Goal: Communication & Community: Share content

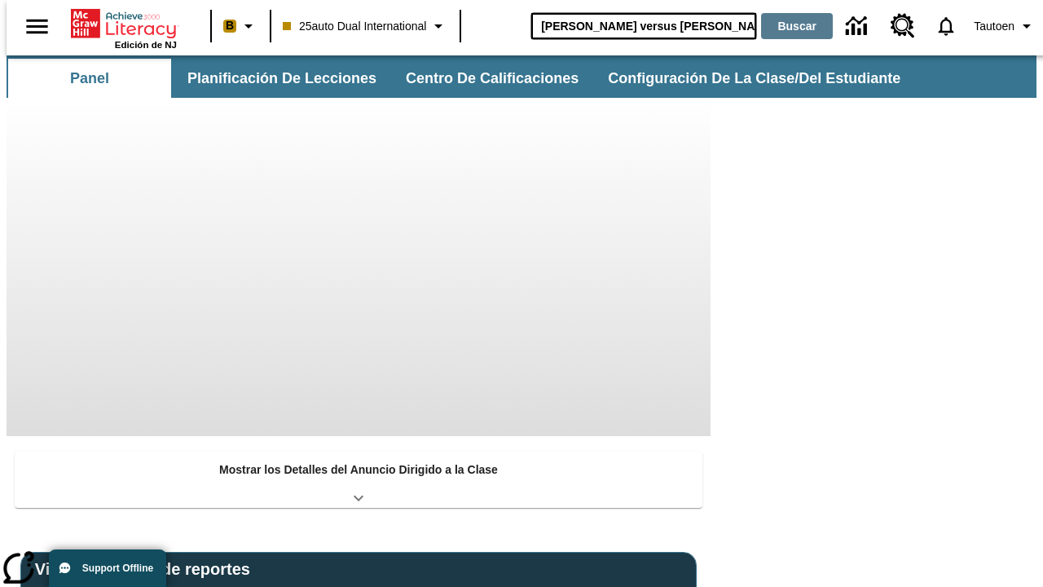
type input "[PERSON_NAME] versus [PERSON_NAME]"
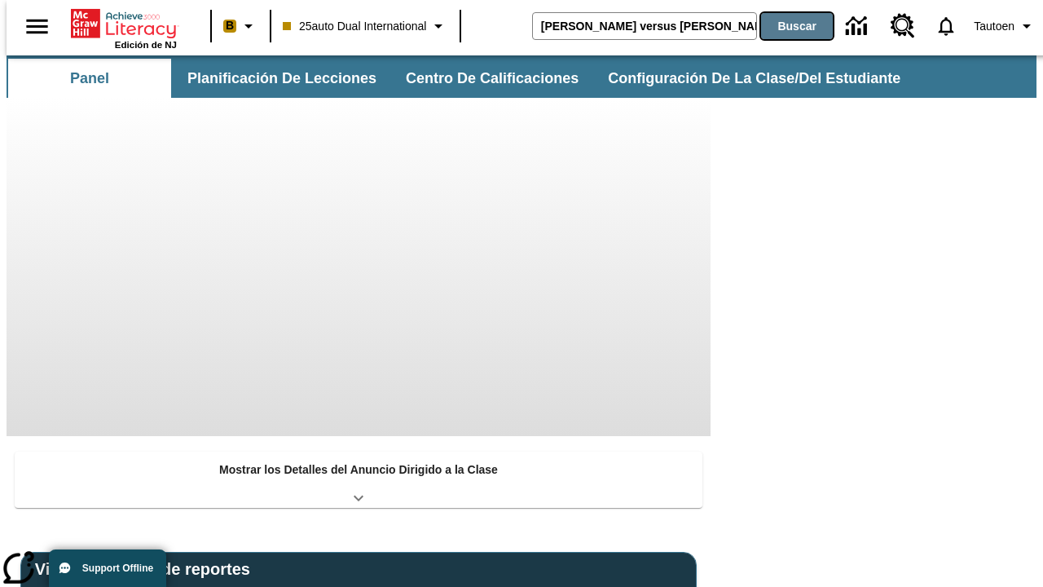
click at [786, 26] on button "Buscar" at bounding box center [797, 26] width 72 height 26
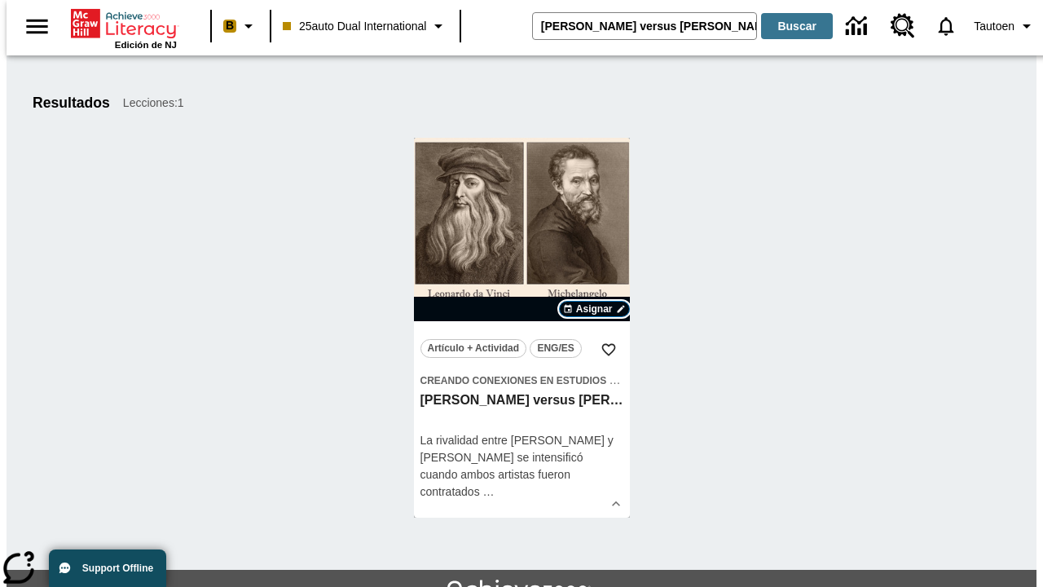
click at [594, 309] on span "Asignar" at bounding box center [594, 309] width 37 height 15
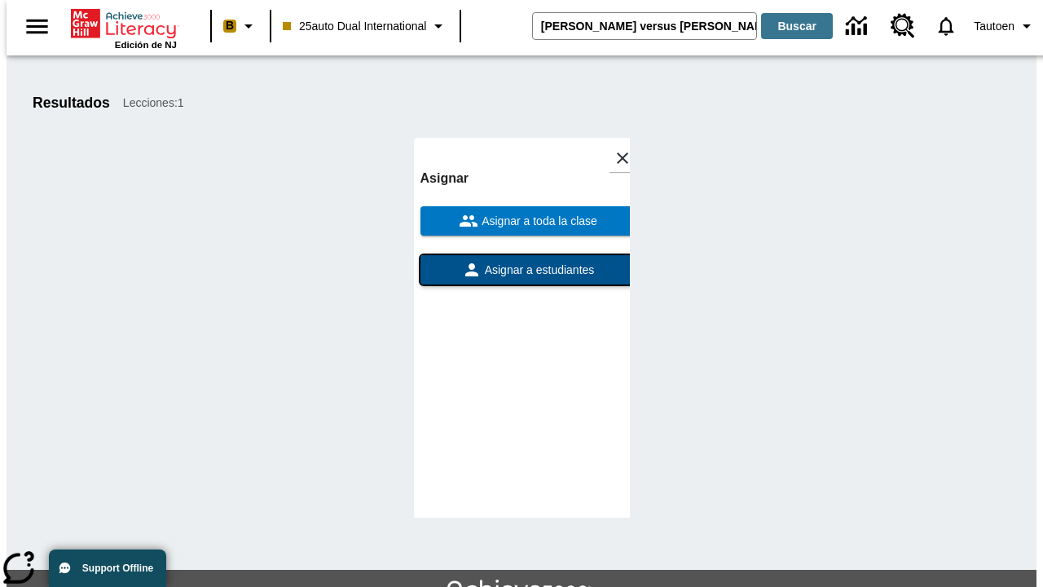
click at [522, 262] on span "Asignar a estudiantes" at bounding box center [538, 270] width 113 height 17
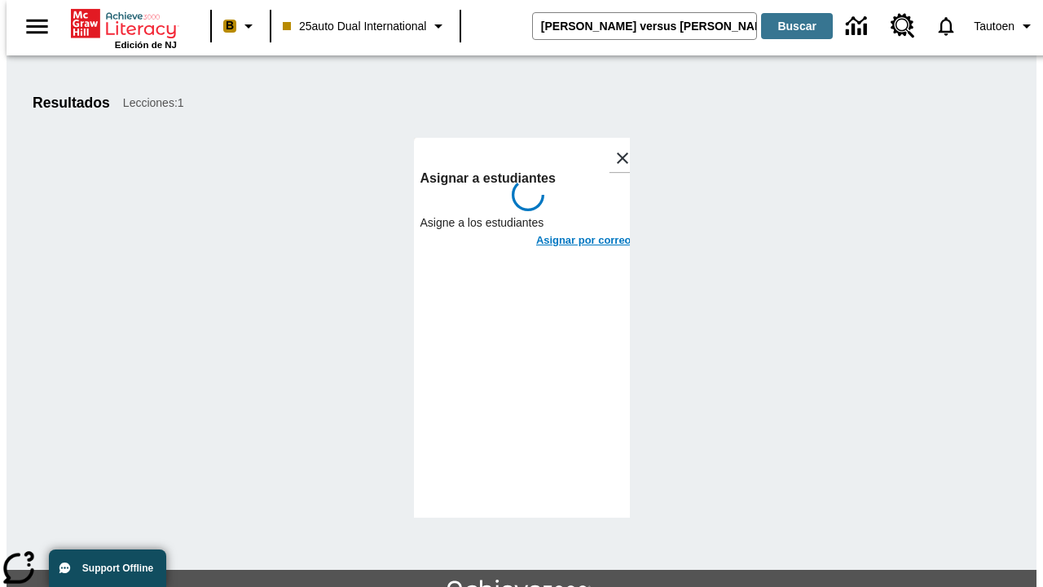
scroll to position [89, 0]
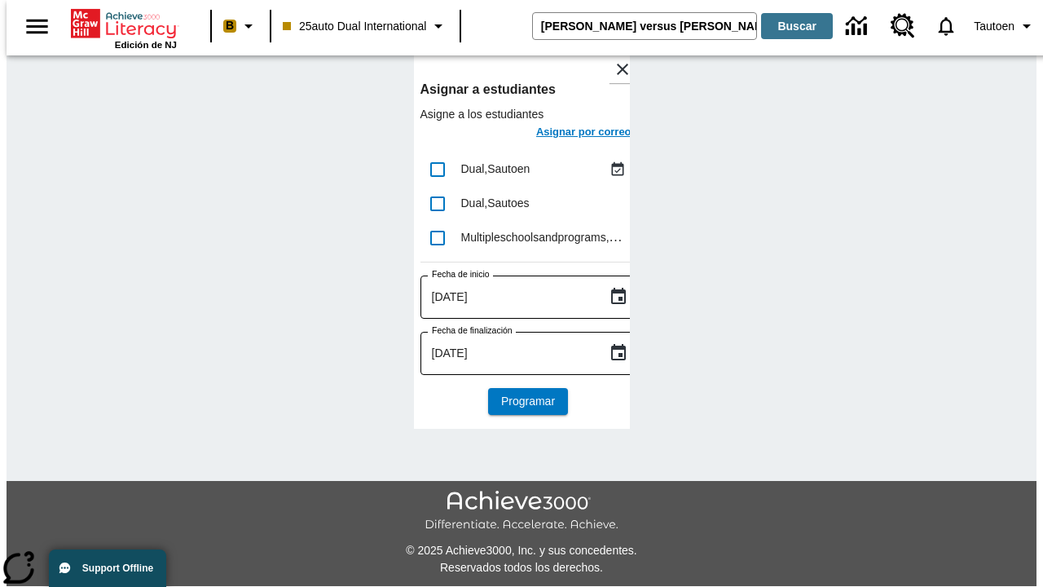
click at [569, 134] on h6 "Asignar por correo" at bounding box center [583, 132] width 95 height 19
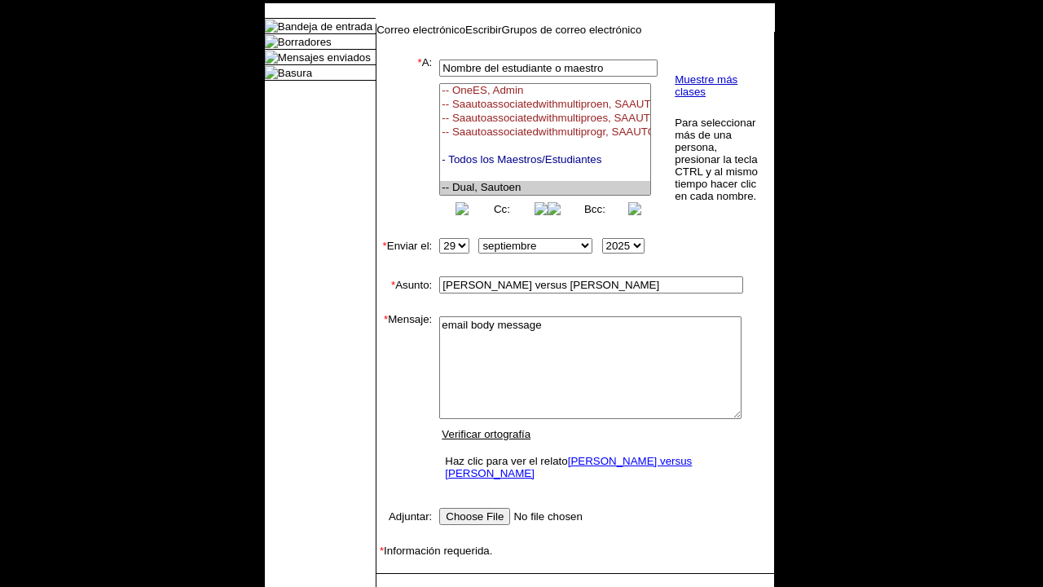
select select "U,21476361,1"
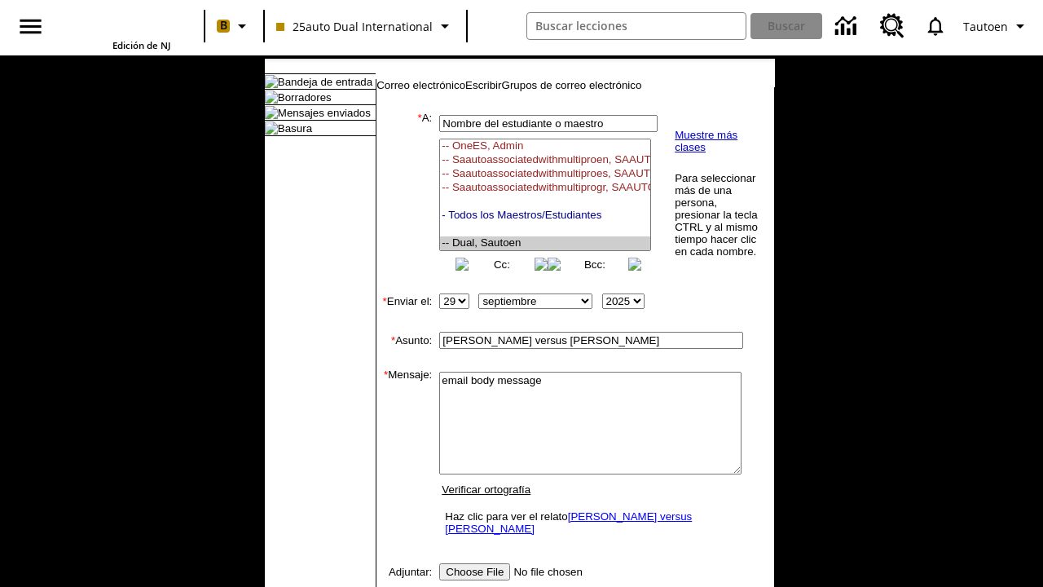
scroll to position [263, 0]
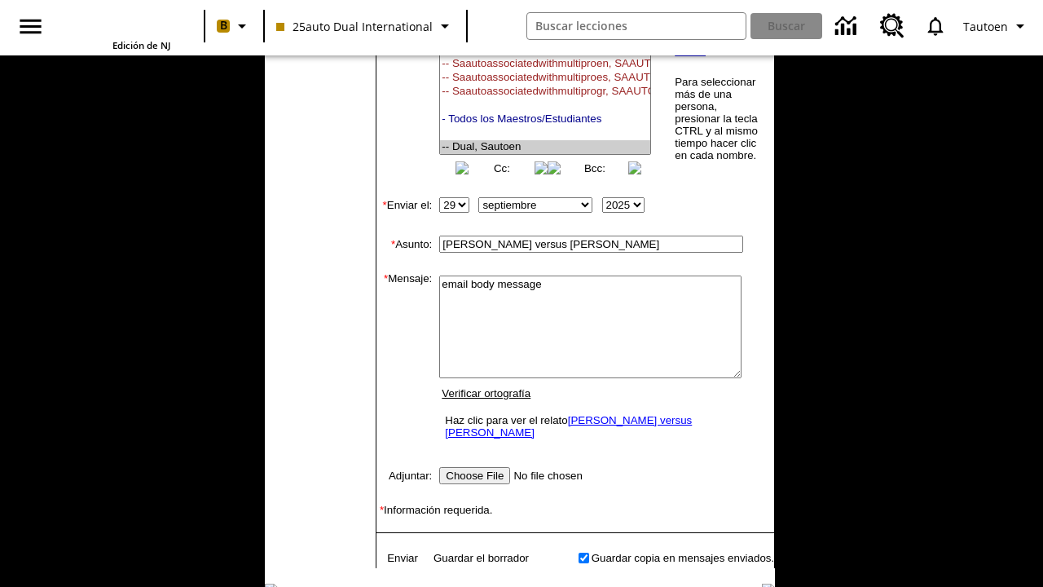
type textarea "email body message"
click at [394, 564] on link "Enviar" at bounding box center [402, 558] width 31 height 12
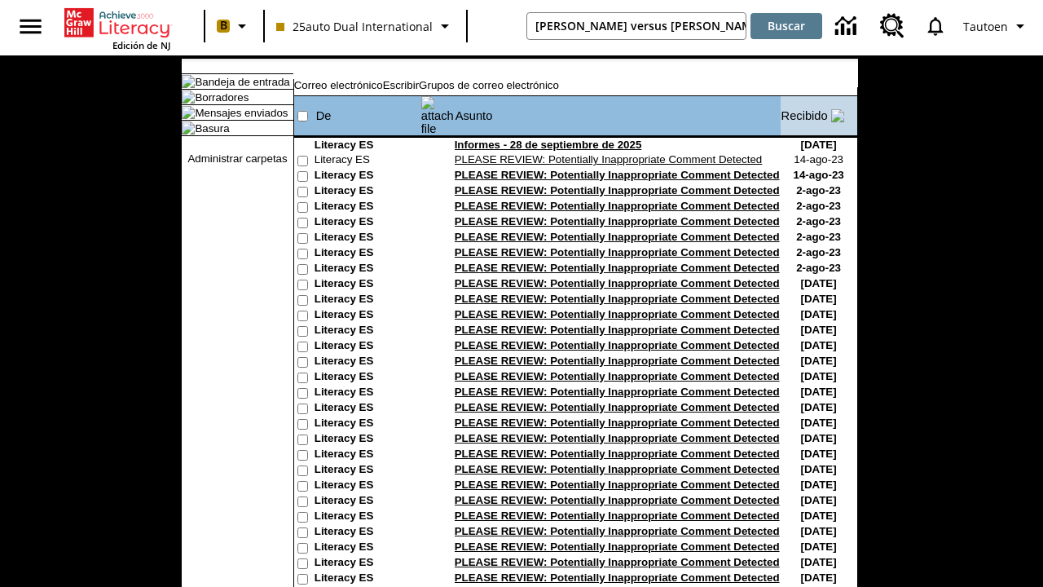
type input "[PERSON_NAME] versus [PERSON_NAME]"
click at [786, 26] on button "Buscar" at bounding box center [787, 26] width 72 height 26
